Goal: Task Accomplishment & Management: Complete application form

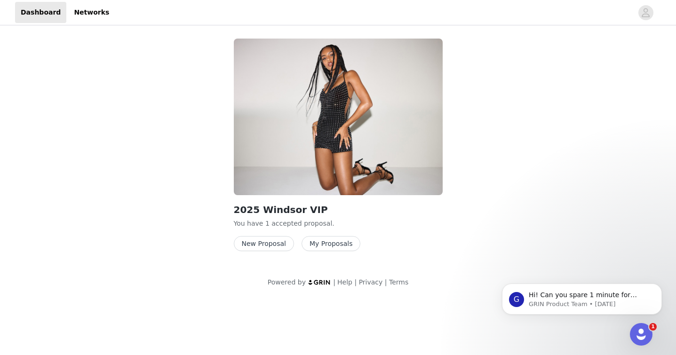
click at [330, 244] on button "My Proposals" at bounding box center [331, 243] width 59 height 15
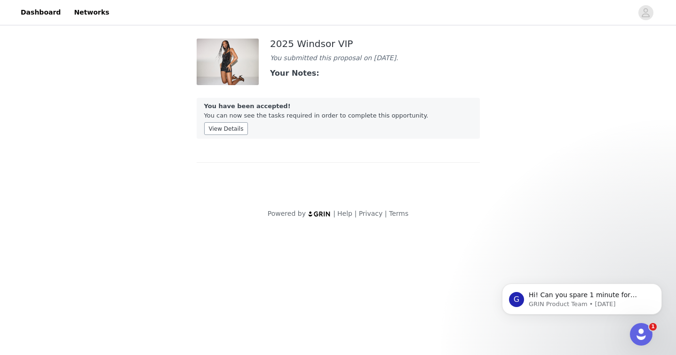
click at [232, 130] on button "View Details" at bounding box center [226, 128] width 44 height 13
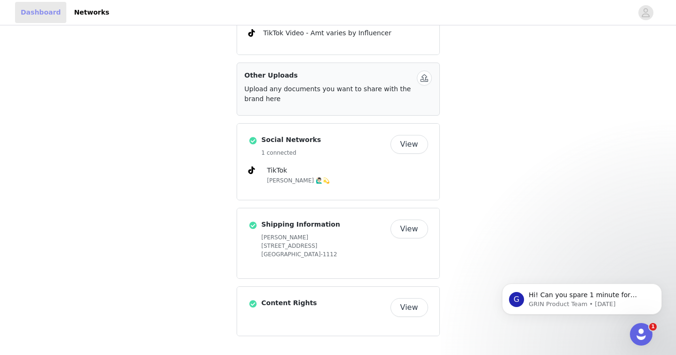
click at [37, 7] on link "Dashboard" at bounding box center [40, 12] width 51 height 21
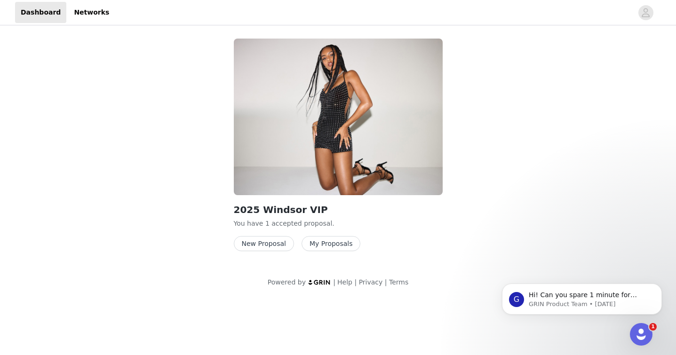
click at [273, 246] on button "New Proposal" at bounding box center [264, 243] width 60 height 15
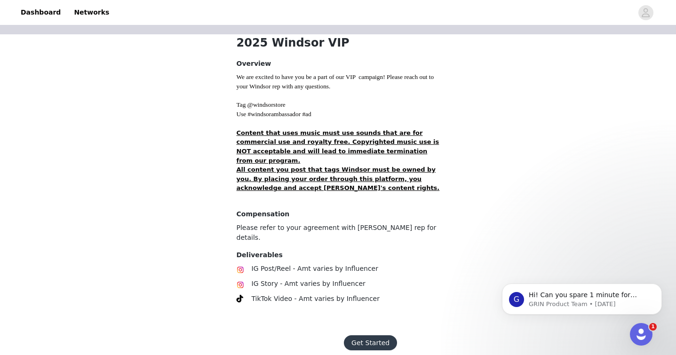
scroll to position [194, 0]
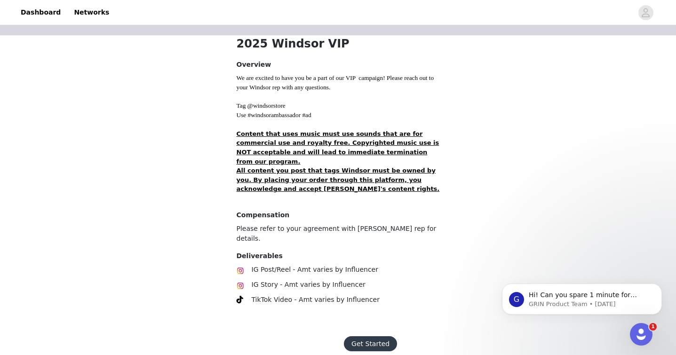
click at [351, 337] on button "Get Started" at bounding box center [370, 344] width 53 height 15
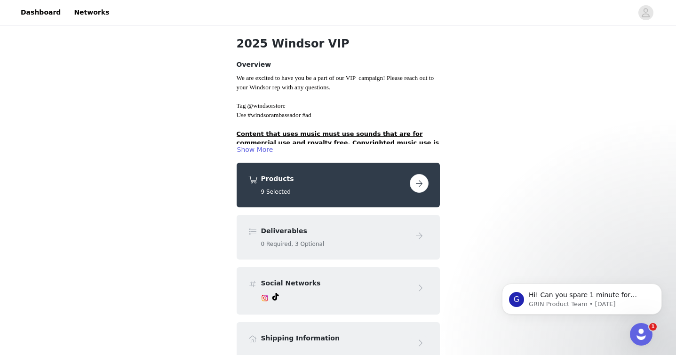
scroll to position [38, 0]
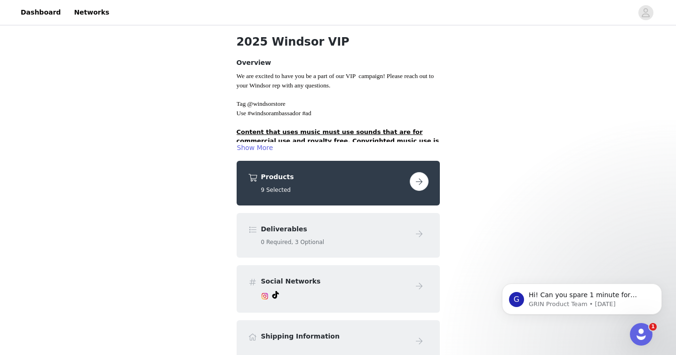
click at [421, 184] on button "button" at bounding box center [419, 181] width 19 height 19
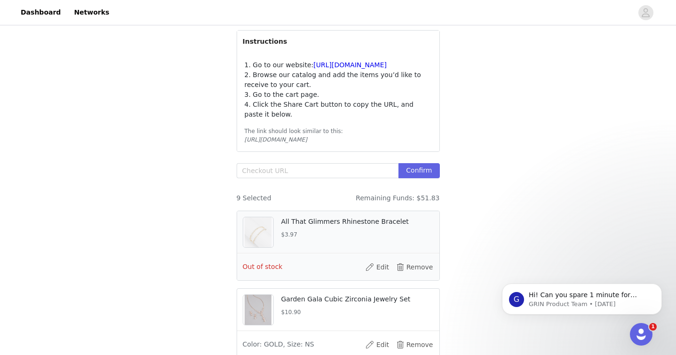
scroll to position [161, 0]
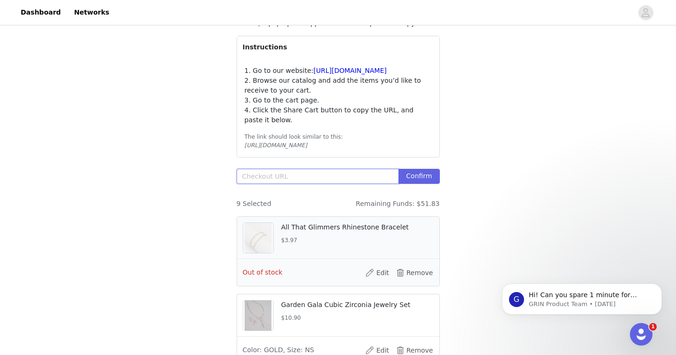
click at [331, 184] on input "text" at bounding box center [318, 176] width 162 height 15
paste input "https://www.windsorstore.com/cart/41584172662835:1,18457199083571:1,43308056772…"
click at [436, 184] on button "Confirm" at bounding box center [419, 176] width 41 height 15
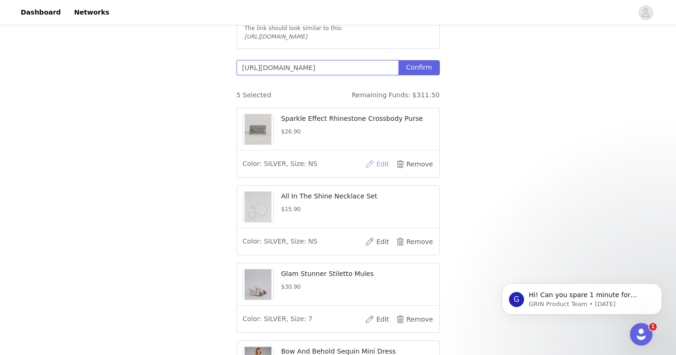
scroll to position [265, 0]
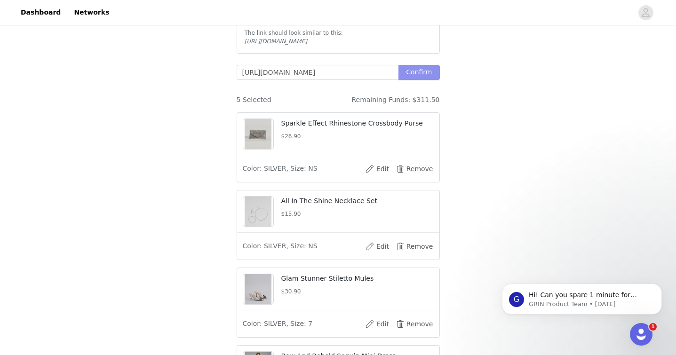
click at [426, 80] on button "Confirm" at bounding box center [419, 72] width 41 height 15
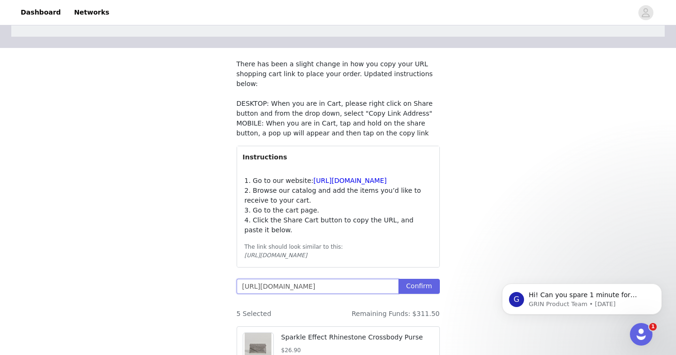
scroll to position [76, 0]
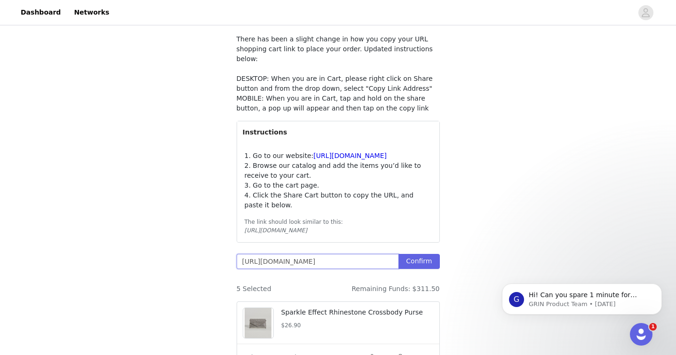
click at [393, 269] on input "https://www.windsorstore.com/cart/41584172662835:1,18457199083571:1,43308056772…" at bounding box center [318, 261] width 162 height 15
paste input "3224627150899:1,43236231807027:1,41584172662835:1,18457199083571:1,433080567726…"
type input "https://www.windsorstore.com/cart/43224627150899:1,43236231807027:1,41584172662…"
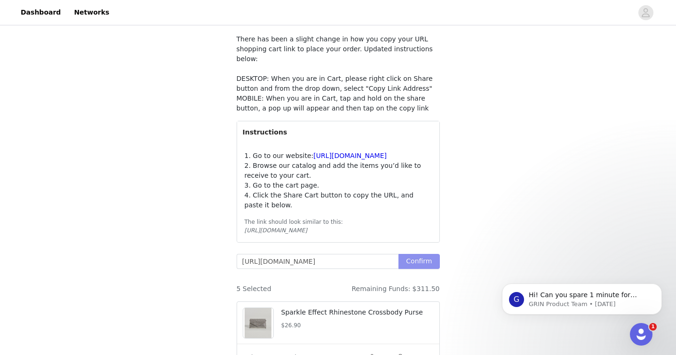
click at [436, 268] on button "Confirm" at bounding box center [419, 261] width 41 height 15
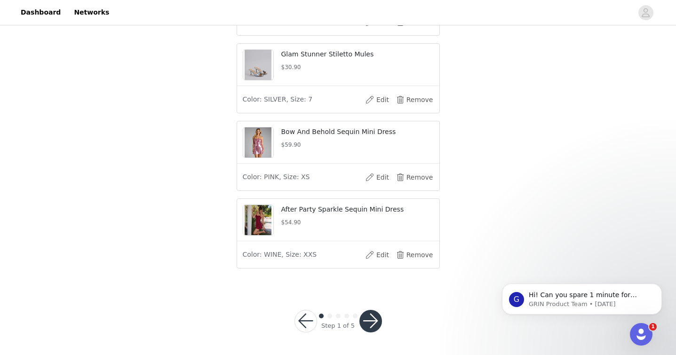
scroll to position [653, 0]
click at [363, 320] on button "button" at bounding box center [371, 321] width 23 height 23
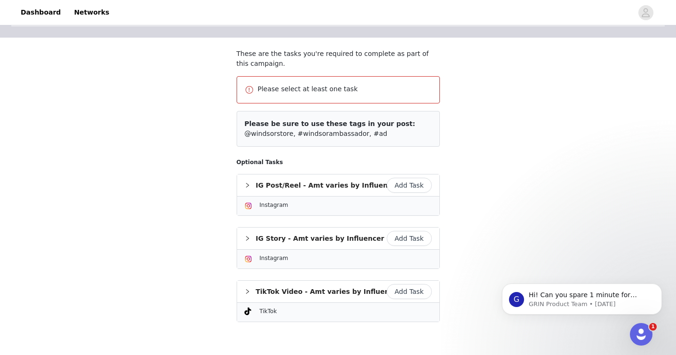
scroll to position [66, 0]
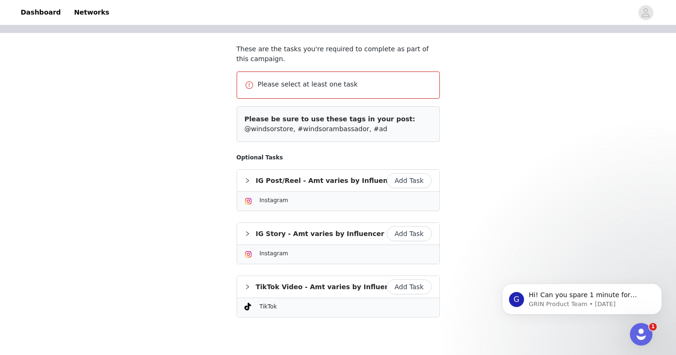
click at [414, 288] on button "Add Task" at bounding box center [409, 287] width 45 height 15
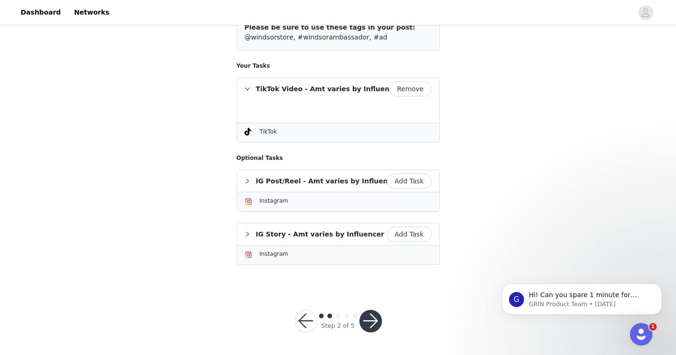
scroll to position [122, 0]
click at [373, 321] on button "button" at bounding box center [371, 322] width 23 height 23
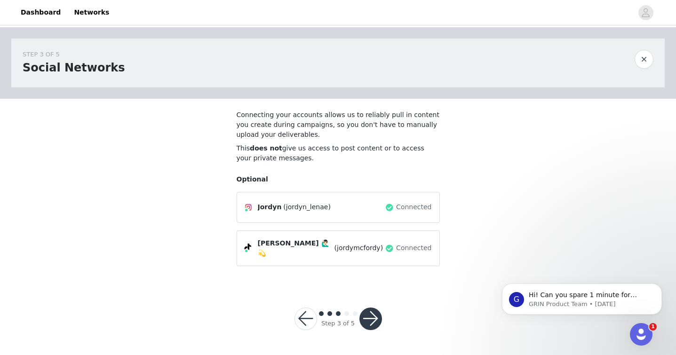
click at [379, 308] on div at bounding box center [371, 319] width 23 height 23
click at [372, 311] on button "button" at bounding box center [371, 319] width 23 height 23
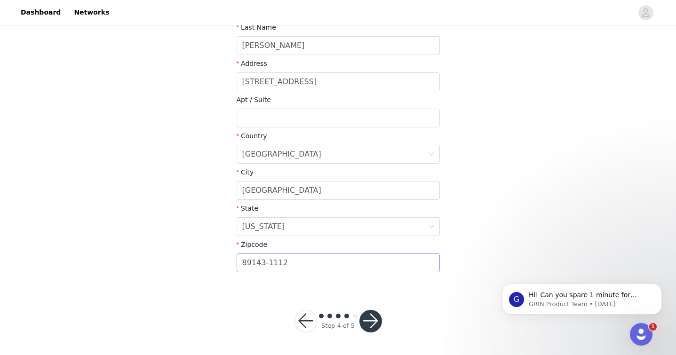
scroll to position [225, 0]
click at [370, 322] on button "button" at bounding box center [371, 322] width 23 height 23
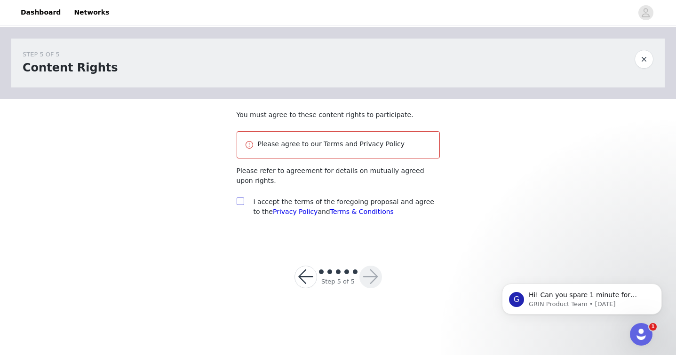
click at [237, 200] on input "checkbox" at bounding box center [240, 201] width 7 height 7
checkbox input "true"
click at [366, 278] on button "button" at bounding box center [371, 277] width 23 height 23
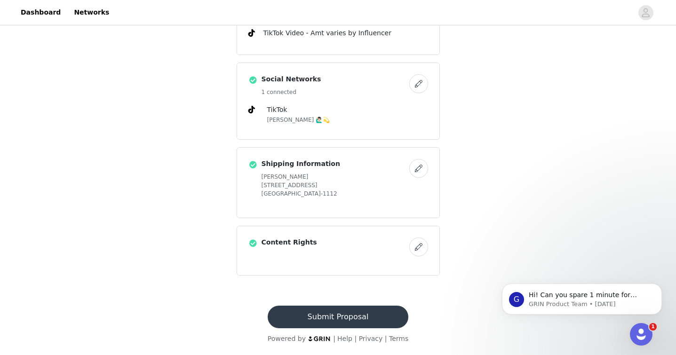
scroll to position [512, 0]
click at [330, 316] on button "Submit Proposal" at bounding box center [338, 317] width 141 height 23
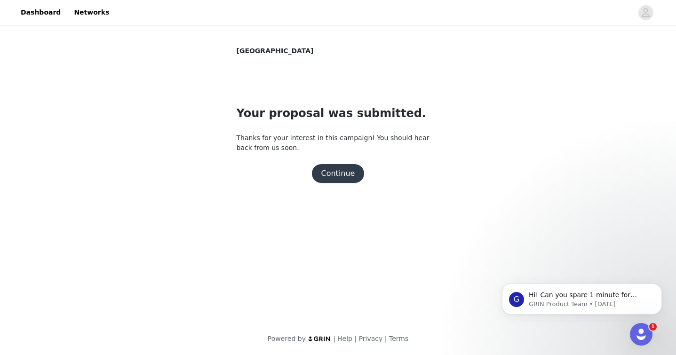
scroll to position [0, 0]
click at [348, 165] on button "Continue" at bounding box center [338, 173] width 53 height 19
